Goal: Obtain resource: Download file/media

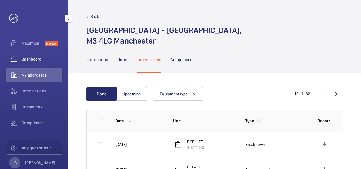
click at [30, 56] on span "Dashboard" at bounding box center [42, 59] width 41 height 6
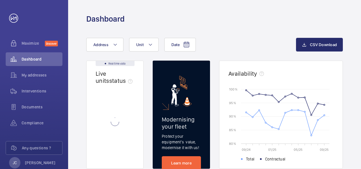
scroll to position [28, 0]
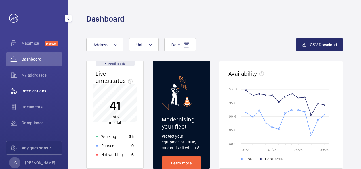
click at [36, 95] on div "Interventions" at bounding box center [34, 91] width 57 height 14
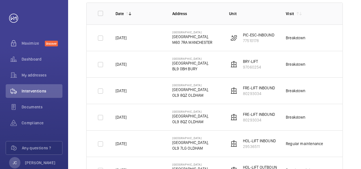
scroll to position [114, 0]
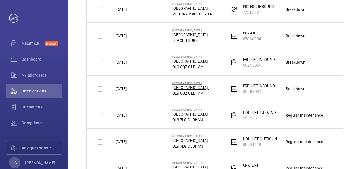
click at [194, 89] on p "[GEOGRAPHIC_DATA]," at bounding box center [190, 88] width 36 height 6
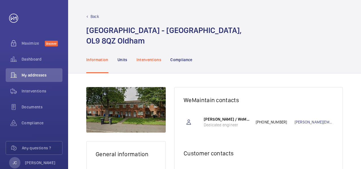
click at [156, 60] on p "Interventions" at bounding box center [149, 60] width 25 height 6
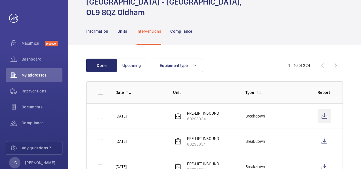
scroll to position [28, 0]
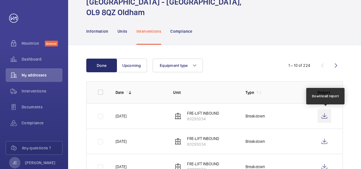
click at [325, 114] on wm-front-icon-button at bounding box center [325, 116] width 14 height 14
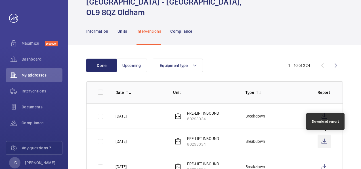
click at [323, 141] on wm-front-icon-button at bounding box center [325, 141] width 14 height 14
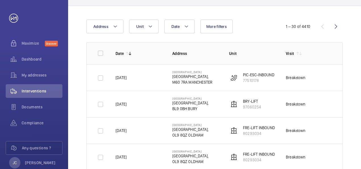
scroll to position [74, 0]
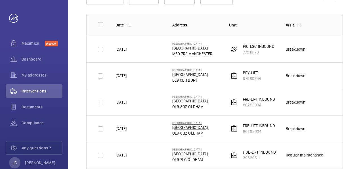
click at [188, 132] on p "OL9 8QZ OLDHAM" at bounding box center [190, 133] width 36 height 6
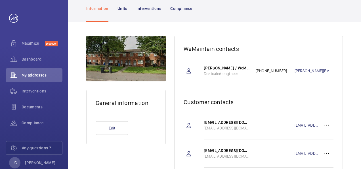
scroll to position [27, 0]
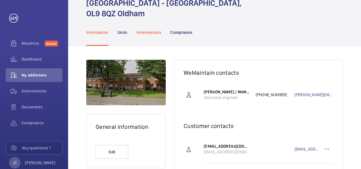
click at [150, 32] on p "Interventions" at bounding box center [149, 33] width 25 height 6
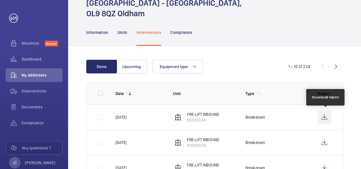
scroll to position [27, 0]
click at [321, 113] on wm-front-icon-button at bounding box center [325, 117] width 14 height 14
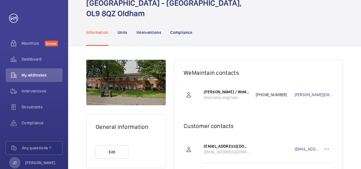
scroll to position [27, 0]
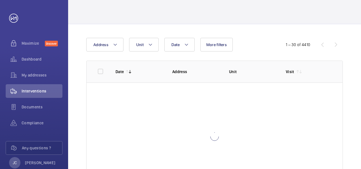
scroll to position [16, 0]
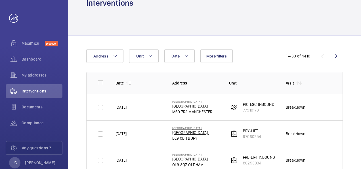
click at [185, 134] on p "[GEOGRAPHIC_DATA]," at bounding box center [190, 132] width 36 height 6
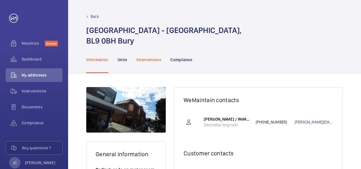
click at [149, 58] on p "Interventions" at bounding box center [149, 60] width 25 height 6
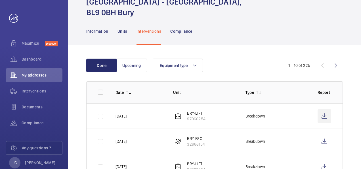
scroll to position [28, 0]
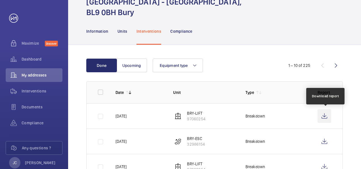
click at [326, 117] on wm-front-icon-button at bounding box center [325, 116] width 14 height 14
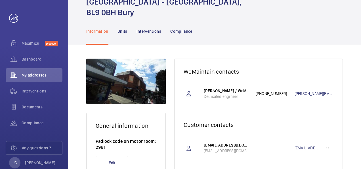
scroll to position [28, 0]
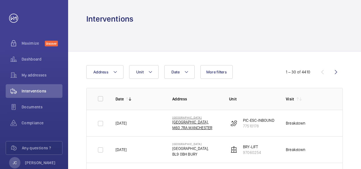
click at [198, 122] on p "[GEOGRAPHIC_DATA]," at bounding box center [192, 122] width 40 height 6
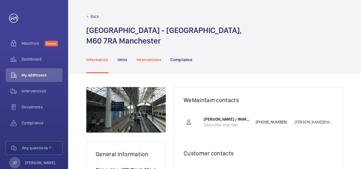
click at [143, 56] on div "Interventions" at bounding box center [149, 59] width 25 height 27
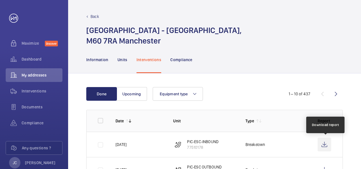
click at [325, 144] on wm-front-icon-button at bounding box center [325, 144] width 14 height 14
